Goal: Information Seeking & Learning: Understand process/instructions

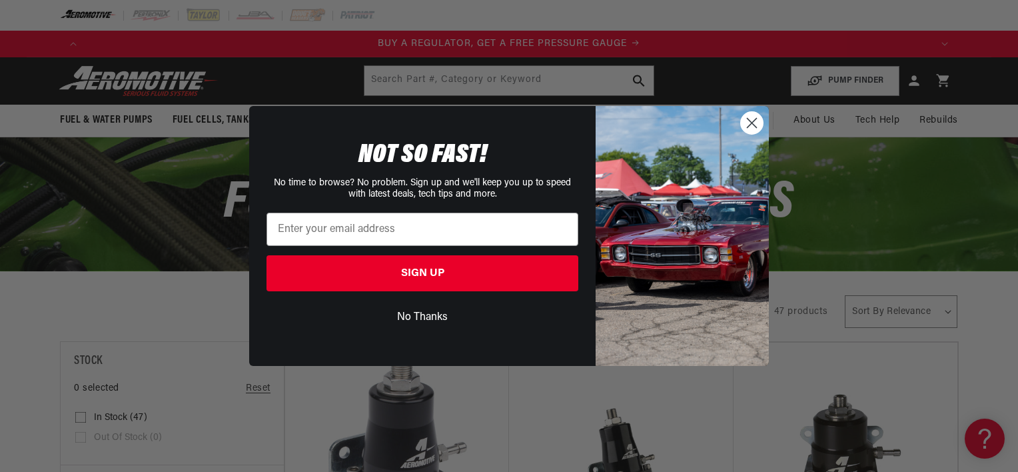
click at [748, 122] on circle "Close dialog" at bounding box center [752, 123] width 22 height 22
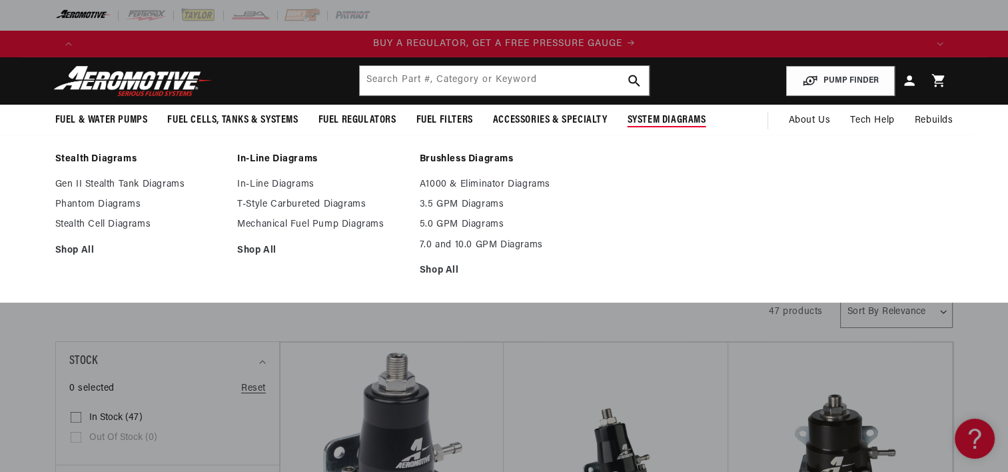
click at [680, 120] on span "System Diagrams" at bounding box center [667, 120] width 79 height 14
click at [282, 183] on link "In-Line Diagrams" at bounding box center [321, 185] width 169 height 12
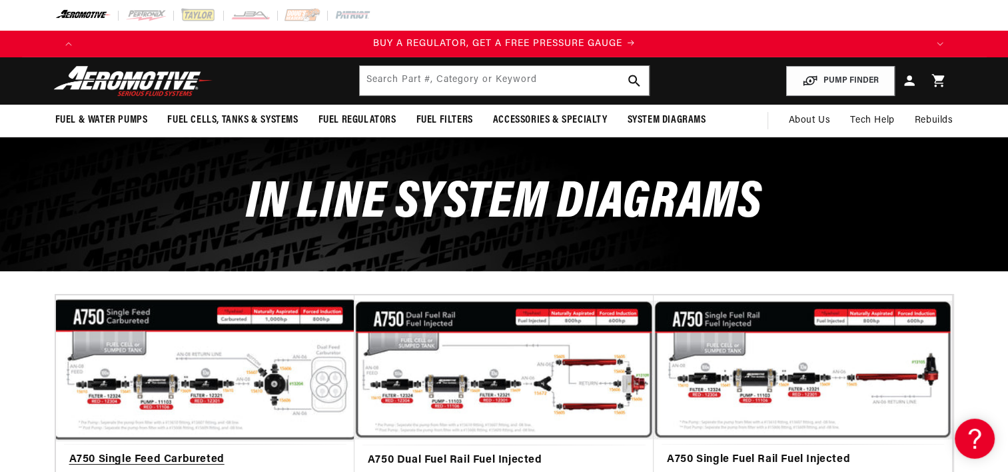
click at [256, 451] on link "A750 Single Feed Carbureted" at bounding box center [205, 459] width 272 height 17
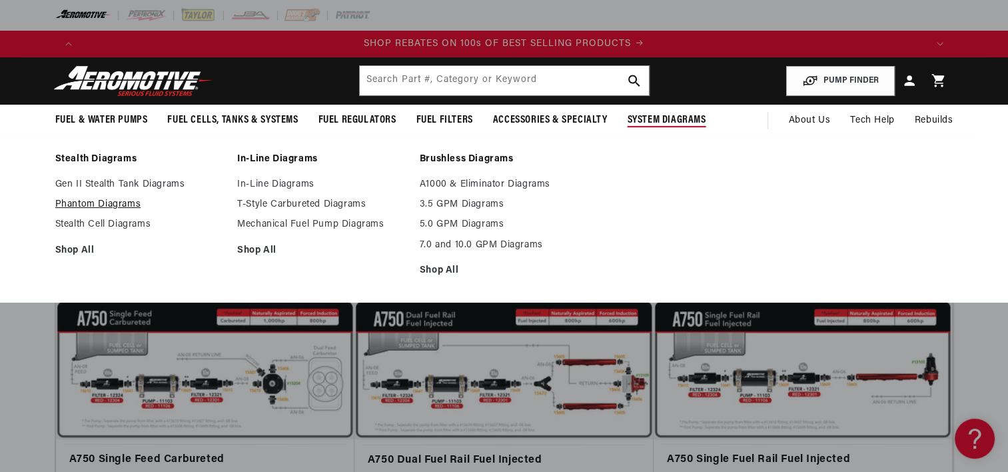
click at [115, 206] on link "Phantom Diagrams" at bounding box center [139, 205] width 169 height 12
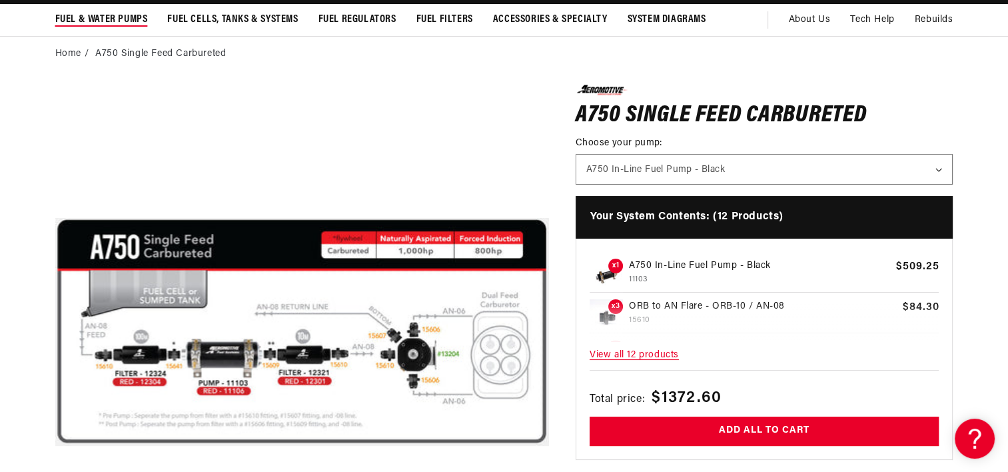
scroll to position [0, 845]
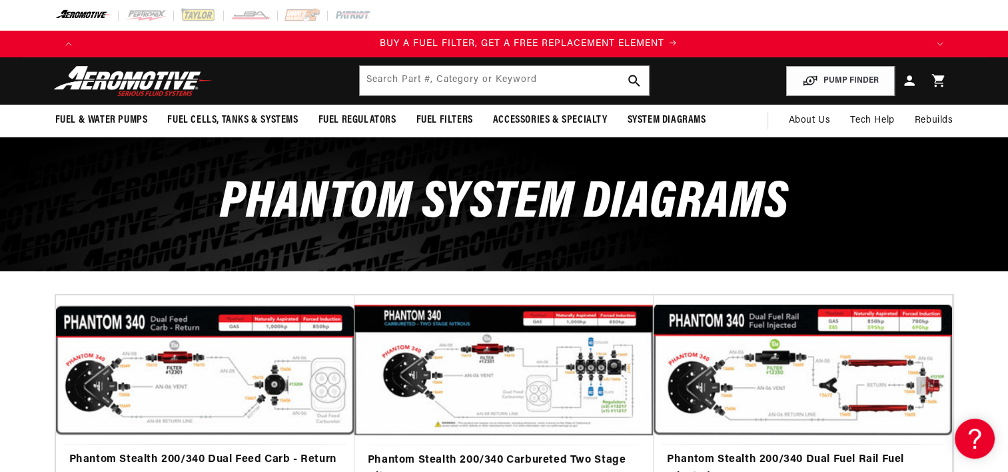
scroll to position [0, 845]
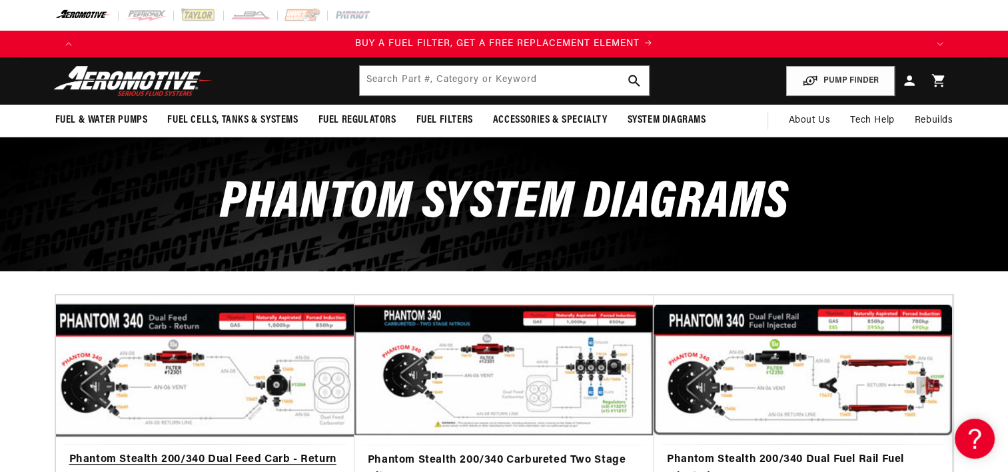
click at [215, 451] on link "Phantom Stealth 200/340 Dual Feed Carb - Return" at bounding box center [205, 459] width 272 height 17
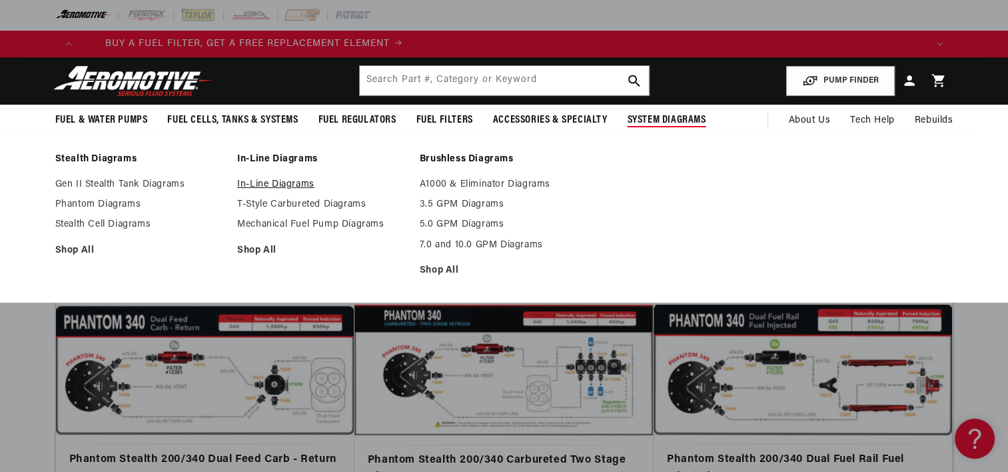
scroll to position [0, 1344]
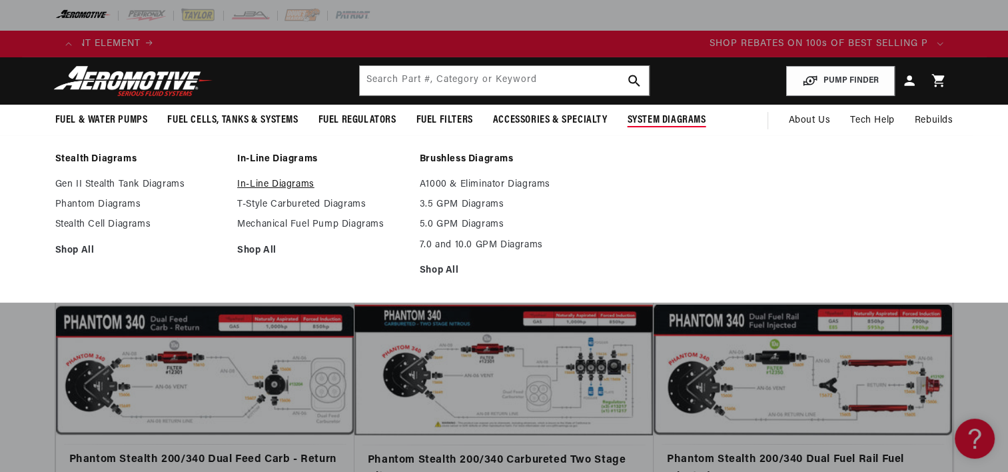
click at [304, 184] on link "In-Line Diagrams" at bounding box center [321, 185] width 169 height 12
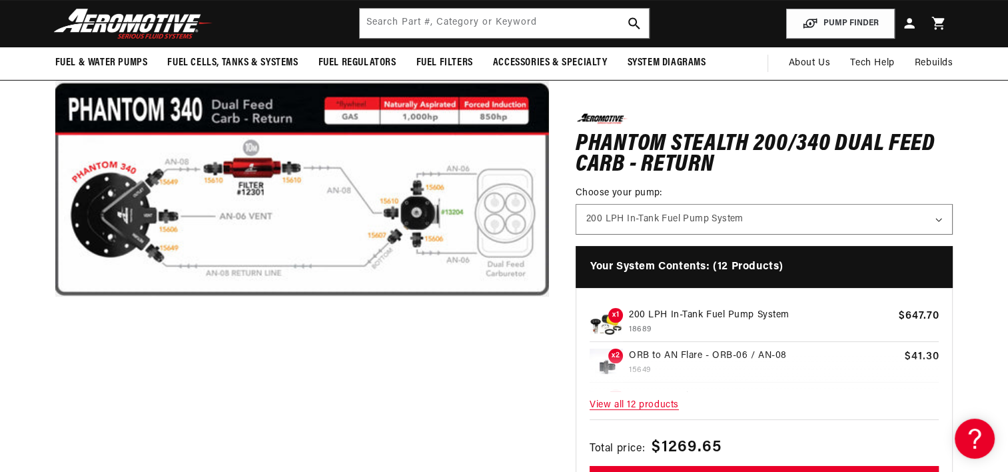
scroll to position [0, 845]
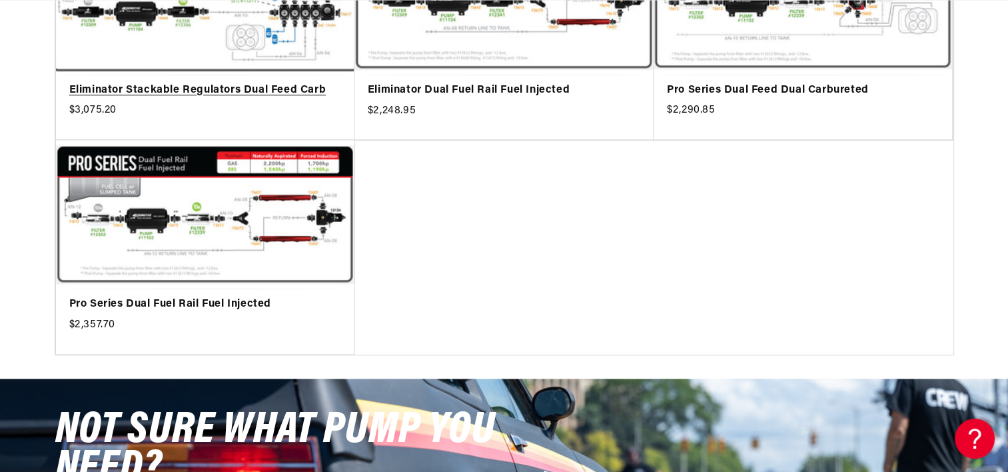
scroll to position [0, 1690]
